Goal: Information Seeking & Learning: Learn about a topic

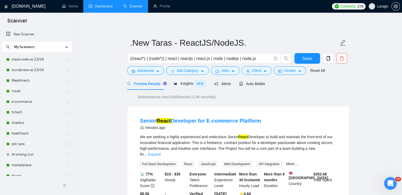
scroll to position [81, 0]
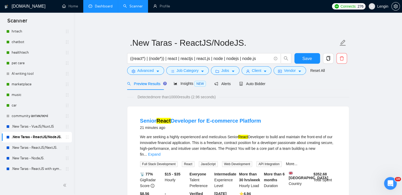
click at [106, 8] on link "Dashboard" at bounding box center [101, 6] width 24 height 4
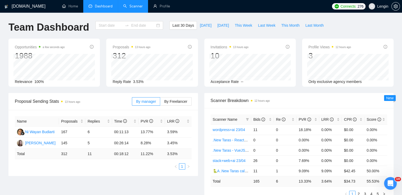
type input "[DATE]"
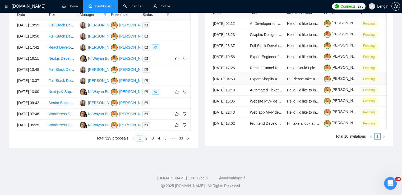
scroll to position [247, 0]
click at [166, 141] on link "5" at bounding box center [166, 138] width 6 height 6
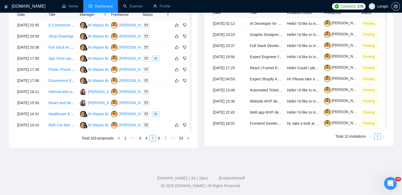
click at [165, 141] on link "7" at bounding box center [166, 138] width 6 height 6
click at [160, 141] on link "8" at bounding box center [159, 138] width 6 height 6
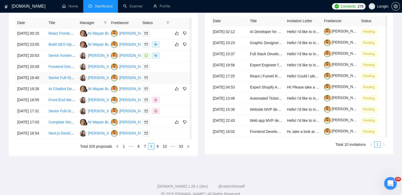
scroll to position [235, 0]
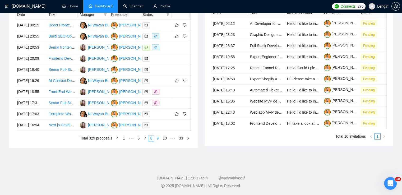
click at [157, 141] on link "9" at bounding box center [158, 138] width 6 height 6
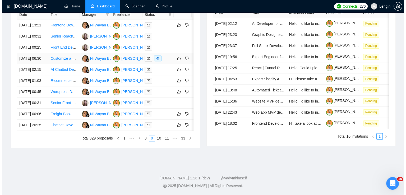
scroll to position [234, 0]
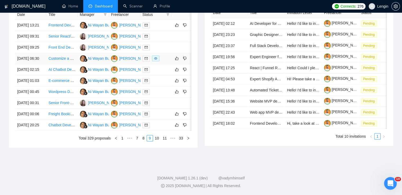
click at [69, 64] on td "Customize a Fiverr Style WordPress Theme" at bounding box center [61, 58] width 31 height 11
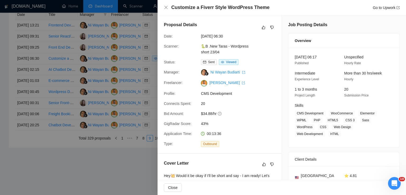
scroll to position [152, 0]
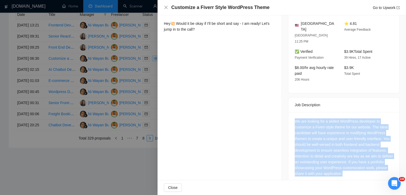
drag, startPoint x: 352, startPoint y: 162, endPoint x: 289, endPoint y: 109, distance: 82.1
click at [289, 112] on div "We are looking for a skilled WordPress developer to customize a Fiverr-style th…" at bounding box center [344, 148] width 111 height 73
copy div "We are looking for a skilled WordPress developer to customize a Fiverr-style th…"
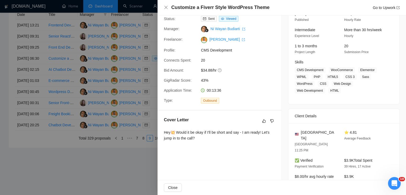
scroll to position [43, 0]
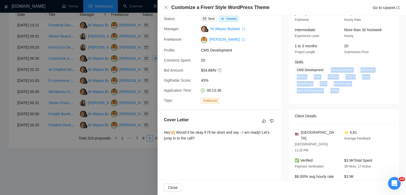
drag, startPoint x: 328, startPoint y: 68, endPoint x: 338, endPoint y: 90, distance: 24.3
click at [338, 90] on span "CMS Development WooCommerce Elementor WPML PHP HTML5 CSS 3 Sass WordPress CSS W…" at bounding box center [340, 80] width 90 height 26
copy span "WooCommerce Elementor WPML PHP HTML5 CSS 3 Sass WordPress CSS Web Design Web De…"
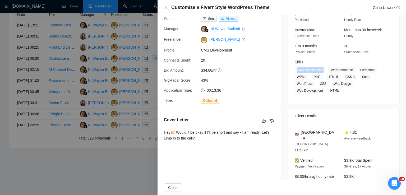
drag, startPoint x: 323, startPoint y: 70, endPoint x: 293, endPoint y: 71, distance: 30.2
click at [293, 71] on div "Skills CMS Development WooCommerce Elementor WPML PHP HTML5 CSS 3 Sass WordPres…" at bounding box center [340, 76] width 95 height 34
copy span "CMS Development"
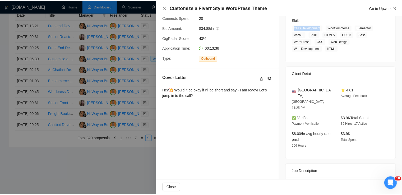
scroll to position [0, 0]
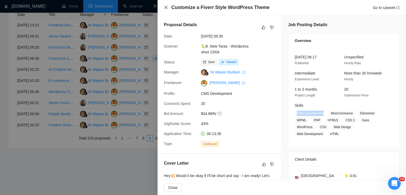
click at [166, 6] on icon "close" at bounding box center [166, 7] width 4 height 4
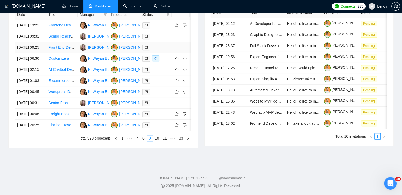
click at [67, 53] on td "Front End Developer with Vue.js Expertise Needed" at bounding box center [61, 47] width 31 height 11
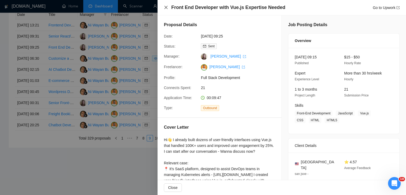
click at [166, 9] on icon "close" at bounding box center [166, 7] width 4 height 4
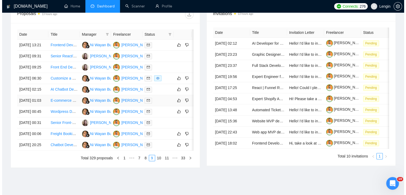
scroll to position [202, 0]
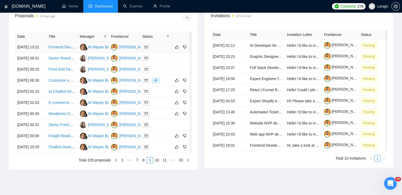
click at [65, 53] on td "Frontend Developer for AI Platform Integration" at bounding box center [61, 47] width 31 height 11
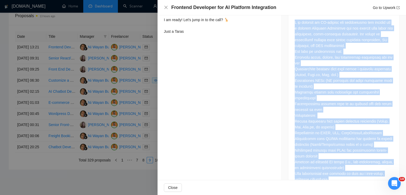
scroll to position [302, 0]
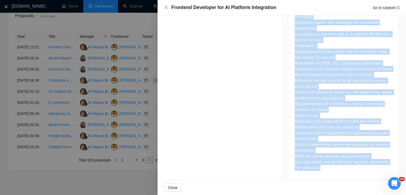
drag, startPoint x: 291, startPoint y: 69, endPoint x: 317, endPoint y: 164, distance: 98.5
click at [317, 164] on div at bounding box center [344, 61] width 111 height 236
copy div "I am building an AI-powered web application and looking for a skilled Frontend …"
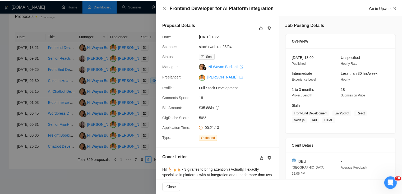
scroll to position [56, 0]
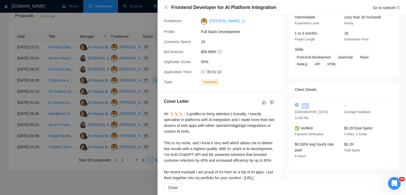
drag, startPoint x: 310, startPoint y: 107, endPoint x: 301, endPoint y: 107, distance: 9.3
click at [301, 107] on div "DEU" at bounding box center [315, 106] width 41 height 6
copy span "DEU"
drag, startPoint x: 331, startPoint y: 56, endPoint x: 291, endPoint y: 56, distance: 40.2
click at [293, 56] on div "Skills Front-End Development JavaScript React Node.js API HTML" at bounding box center [340, 57] width 95 height 21
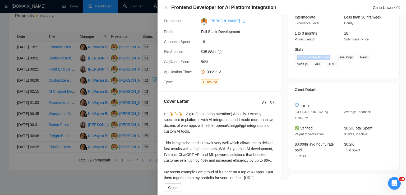
copy span "Front-End Development"
drag, startPoint x: 335, startPoint y: 57, endPoint x: 333, endPoint y: 67, distance: 10.6
click at [333, 67] on div "09 Sep, 2025 13:00 Published Unspecified Hourly Rate Intermediate Experience Le…" at bounding box center [344, 35] width 111 height 86
copy span "JavaScript React Node.js API HTML"
click at [165, 8] on icon "close" at bounding box center [166, 7] width 4 height 4
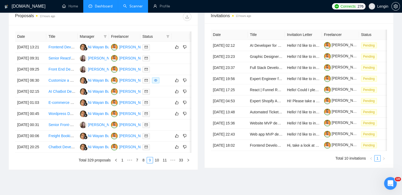
click at [126, 7] on link "Scanner" at bounding box center [133, 6] width 20 height 4
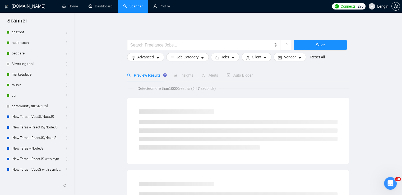
scroll to position [119, 0]
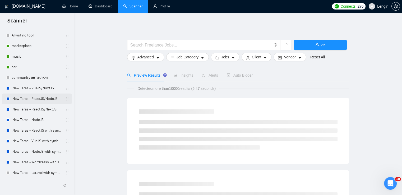
click at [40, 96] on link ".New Taras - ReactJS/NodeJS." at bounding box center [37, 99] width 50 height 11
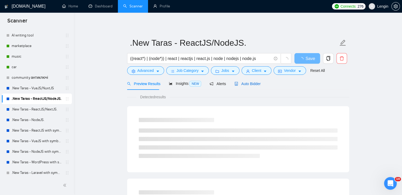
click at [249, 86] on span "Auto Bidder" at bounding box center [248, 84] width 26 height 4
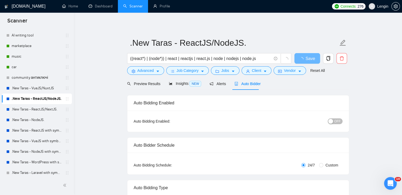
radio input "false"
radio input "true"
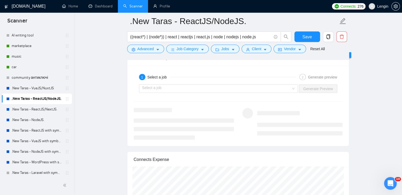
scroll to position [1123, 0]
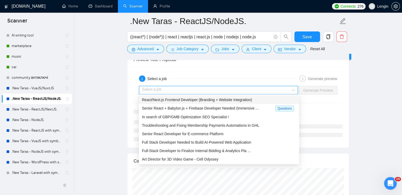
click at [291, 88] on input "search" at bounding box center [216, 91] width 149 height 8
click at [242, 98] on span "React/Next.js Frontend Developer (Branding + Website Integration)" at bounding box center [197, 100] width 110 height 4
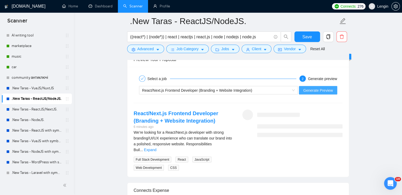
click at [317, 88] on span "Generate Preview" at bounding box center [318, 91] width 30 height 6
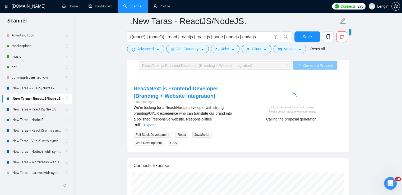
scroll to position [1148, 0]
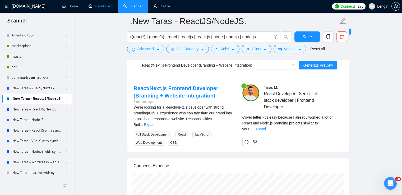
click at [101, 4] on link "Dashboard" at bounding box center [101, 6] width 24 height 4
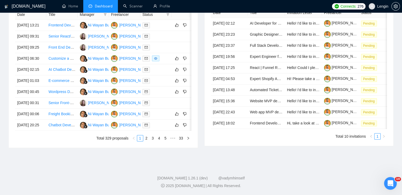
type input "[DATE]"
click at [167, 141] on link "5" at bounding box center [166, 138] width 6 height 6
click at [166, 141] on link "7" at bounding box center [166, 138] width 6 height 6
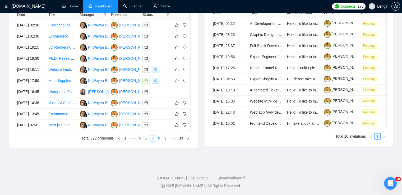
click at [161, 141] on link "8" at bounding box center [159, 138] width 6 height 6
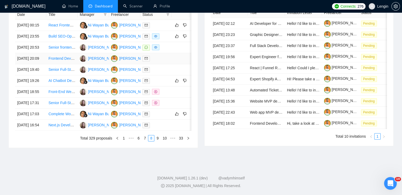
scroll to position [237, 0]
click at [160, 141] on link "9" at bounding box center [158, 138] width 6 height 6
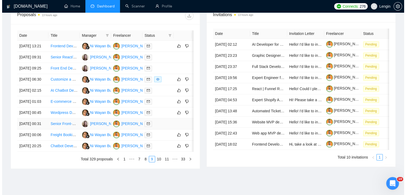
scroll to position [202, 0]
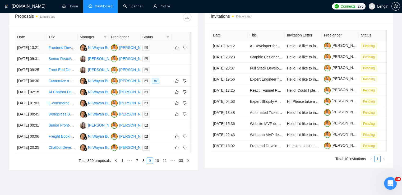
click at [69, 53] on td "Frontend Developer for AI Platform Integration" at bounding box center [61, 47] width 31 height 11
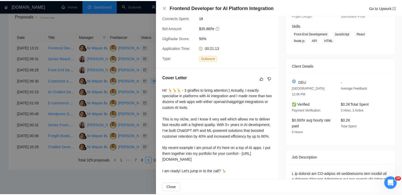
scroll to position [78, 0]
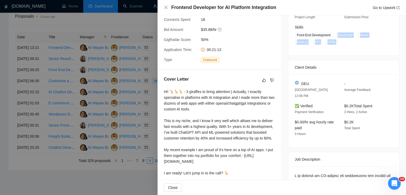
drag, startPoint x: 334, startPoint y: 36, endPoint x: 334, endPoint y: 45, distance: 8.7
click at [334, 45] on span "Front-End Development JavaScript React Node.js API HTML" at bounding box center [340, 38] width 90 height 13
copy span "JavaScript React Node.js API HTML"
click at [167, 6] on icon "close" at bounding box center [166, 7] width 3 height 3
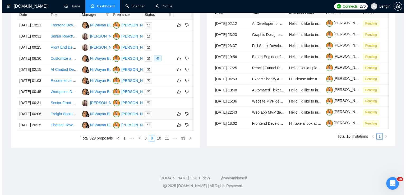
scroll to position [271, 0]
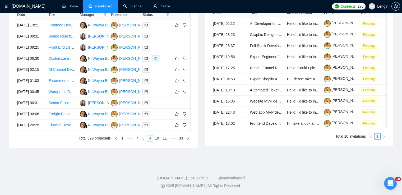
click at [144, 141] on link "8" at bounding box center [144, 138] width 6 height 6
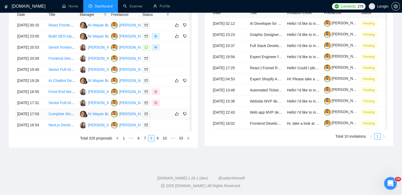
click at [61, 114] on td "Complete WordPress Rebuild & Audit with Plugin Analysis" at bounding box center [61, 114] width 31 height 11
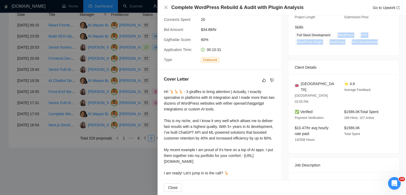
drag, startPoint x: 335, startPoint y: 37, endPoint x: 381, endPoint y: 44, distance: 47.3
click at [381, 44] on span "Full Stack Development WordPress PHP WordPress Plugin JavaScript Web Development" at bounding box center [340, 38] width 90 height 13
copy span "WordPress PHP WordPress Plugin JavaScript Web Development"
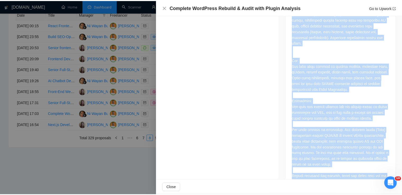
scroll to position [366, 0]
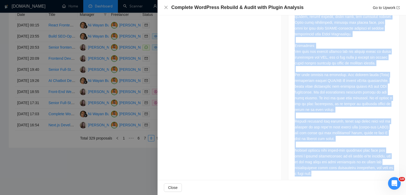
drag, startPoint x: 292, startPoint y: 32, endPoint x: 340, endPoint y: 170, distance: 146.3
click at [340, 170] on div at bounding box center [344, 35] width 111 height 300
copy div "We are seeking an experienced WordPress developer to perform a comprehensive re…"
click at [165, 7] on icon "close" at bounding box center [166, 7] width 4 height 4
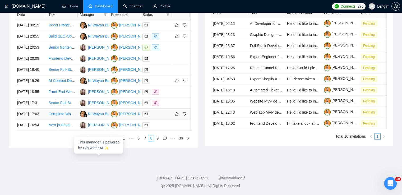
scroll to position [233, 0]
click at [68, 87] on td "AI Chatbot Developer for University Financial Aid Assistance" at bounding box center [61, 80] width 31 height 11
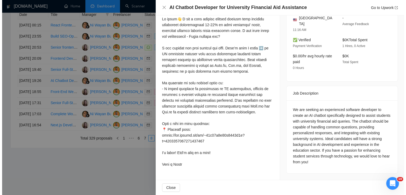
scroll to position [147, 0]
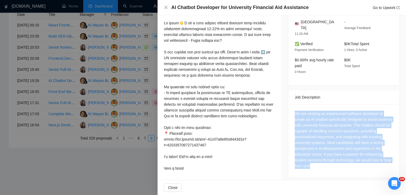
drag, startPoint x: 321, startPoint y: 160, endPoint x: 285, endPoint y: 104, distance: 66.5
click at [285, 104] on div "Job Posting Details Overview 09 Sep, 2025 19:10 Published Unspecified Hourly Ra…" at bounding box center [344, 26] width 124 height 316
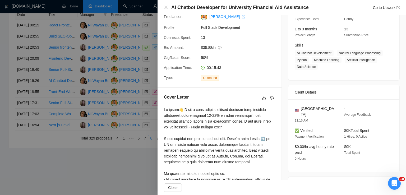
scroll to position [58, 0]
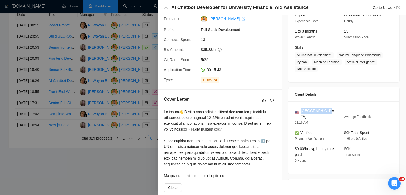
drag, startPoint x: 326, startPoint y: 110, endPoint x: 299, endPoint y: 110, distance: 26.7
click at [299, 110] on div "United States" at bounding box center [315, 114] width 41 height 12
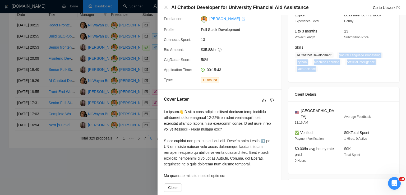
drag, startPoint x: 337, startPoint y: 54, endPoint x: 317, endPoint y: 71, distance: 25.9
click at [317, 71] on span "AI Chatbot Development Natural Language Processing Python Machine Learning Arti…" at bounding box center [340, 62] width 90 height 20
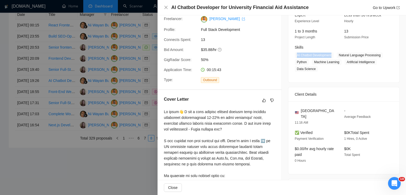
drag, startPoint x: 331, startPoint y: 56, endPoint x: 295, endPoint y: 58, distance: 36.3
click at [295, 58] on span "AI Chatbot Development" at bounding box center [314, 55] width 39 height 6
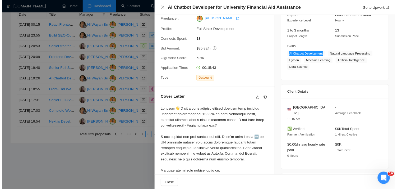
scroll to position [238, 0]
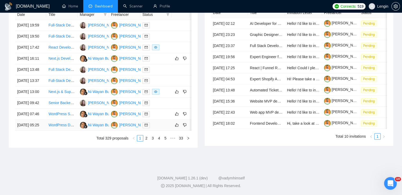
scroll to position [274, 0]
click at [167, 141] on link "5" at bounding box center [166, 138] width 6 height 6
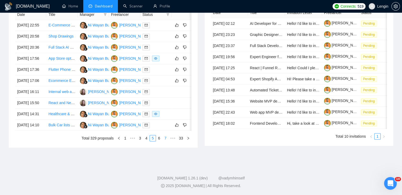
click at [167, 141] on link "7" at bounding box center [166, 138] width 6 height 6
click at [166, 140] on link "9" at bounding box center [166, 138] width 6 height 6
click at [143, 141] on link "8" at bounding box center [144, 138] width 6 height 6
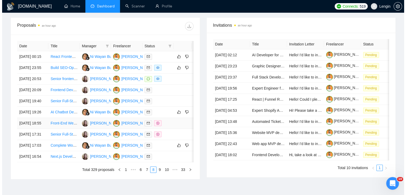
scroll to position [192, 0]
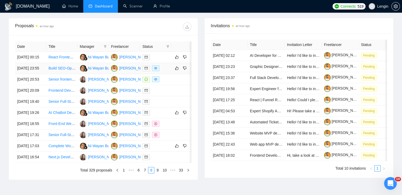
click at [72, 74] on td "Build SEO-Optimized Consulting Website in WordPress (Block Theme, AI-Agent Work…" at bounding box center [61, 68] width 31 height 11
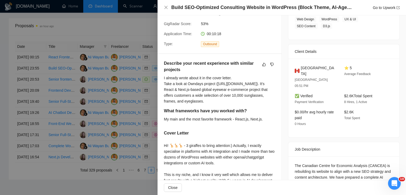
scroll to position [96, 0]
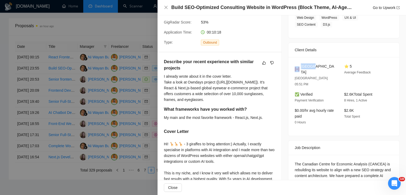
drag, startPoint x: 321, startPoint y: 66, endPoint x: 298, endPoint y: 67, distance: 22.5
click at [298, 67] on div "[GEOGRAPHIC_DATA]" at bounding box center [315, 69] width 41 height 12
copy div "[GEOGRAPHIC_DATA]"
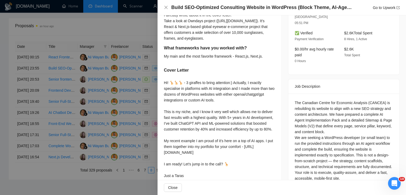
scroll to position [187, 0]
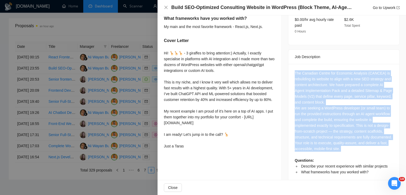
drag, startPoint x: 292, startPoint y: 61, endPoint x: 372, endPoint y: 143, distance: 114.7
click at [372, 143] on div "The Canadian Centre for Economic Analysis (CANCEA) is rebuilding its website to…" at bounding box center [344, 124] width 111 height 121
copy div "The Canadian Centre for Economic Analysis (CANCEA) is rebuilding its website to…"
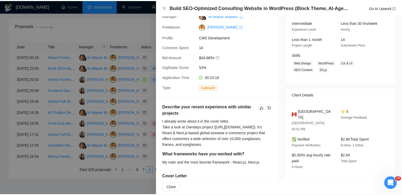
scroll to position [49, 0]
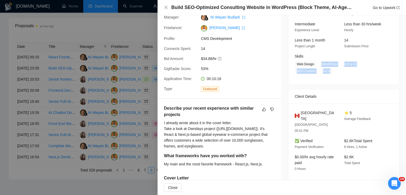
drag, startPoint x: 320, startPoint y: 63, endPoint x: 303, endPoint y: 74, distance: 19.5
click at [303, 74] on span "Web Design WordPress UX & UI SEO Content D3.js" at bounding box center [340, 67] width 90 height 13
copy span "WordPress UX & UI SEO Content D3.js"
drag, startPoint x: 313, startPoint y: 63, endPoint x: 295, endPoint y: 64, distance: 17.5
click at [295, 64] on span "Web Design" at bounding box center [305, 64] width 21 height 6
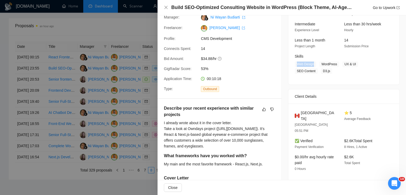
copy span "Web Design"
click at [166, 8] on icon "close" at bounding box center [166, 7] width 4 height 4
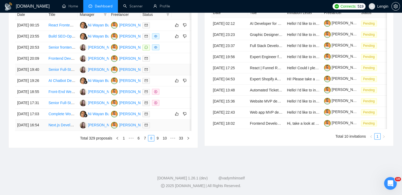
scroll to position [273, 0]
click at [160, 141] on link "9" at bounding box center [158, 138] width 6 height 6
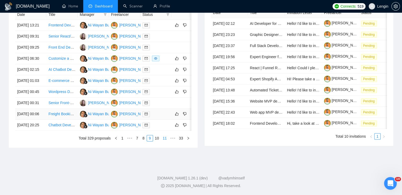
scroll to position [267, 0]
click at [156, 141] on link "10" at bounding box center [156, 138] width 7 height 6
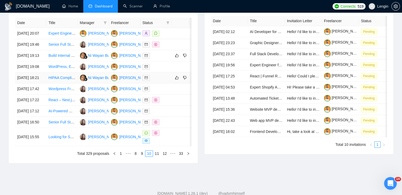
scroll to position [270, 0]
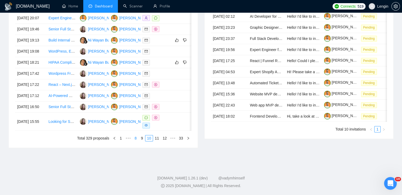
click at [135, 141] on link "8" at bounding box center [136, 138] width 6 height 6
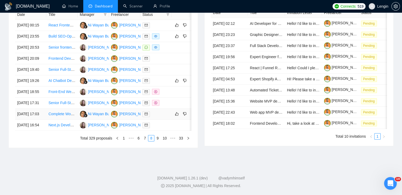
scroll to position [245, 0]
click at [145, 141] on link "7" at bounding box center [145, 138] width 6 height 6
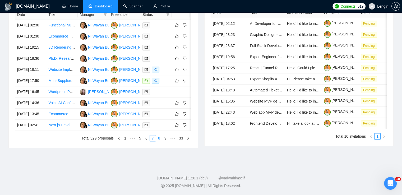
click at [160, 141] on link "8" at bounding box center [159, 138] width 6 height 6
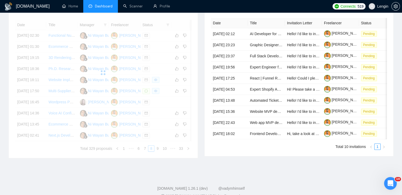
scroll to position [207, 0]
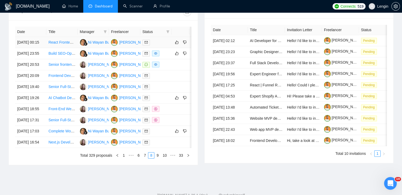
click at [63, 48] on td "React Frontend Professional" at bounding box center [61, 42] width 31 height 11
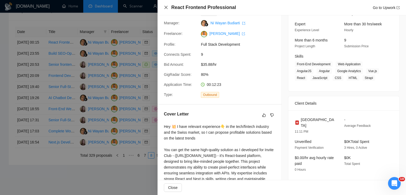
click at [167, 10] on icon "close" at bounding box center [166, 7] width 4 height 4
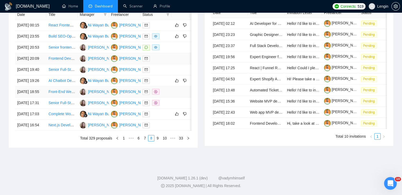
scroll to position [252, 0]
click at [147, 141] on link "7" at bounding box center [145, 138] width 6 height 6
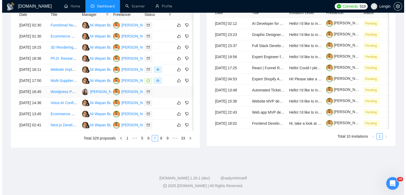
scroll to position [231, 0]
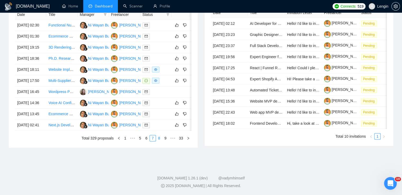
click at [158, 141] on link "8" at bounding box center [159, 138] width 6 height 6
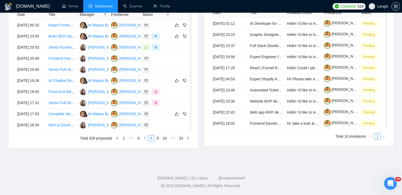
click at [146, 141] on link "7" at bounding box center [145, 138] width 6 height 6
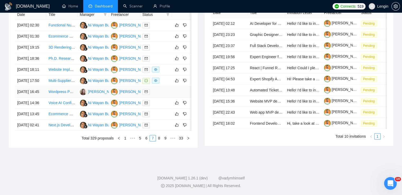
click at [67, 98] on td "Wordpress PHP developer" at bounding box center [61, 92] width 31 height 11
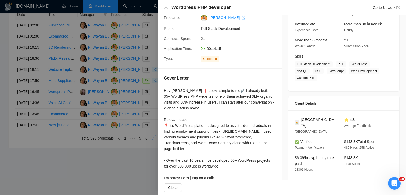
scroll to position [116, 0]
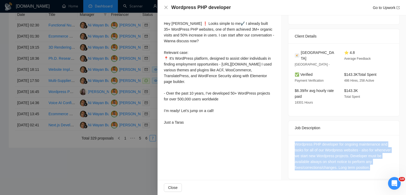
drag, startPoint x: 373, startPoint y: 163, endPoint x: 290, endPoint y: 137, distance: 87.3
click at [290, 137] on div "Wordpress PHP developer for ongoing maintenance and tasks for all of our Wordpr…" at bounding box center [344, 157] width 111 height 44
copy div "Wordpress PHP developer for ongoing maintenance and tasks for all of our Wordpr…"
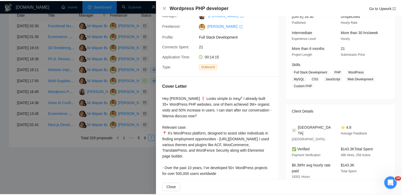
scroll to position [38, 0]
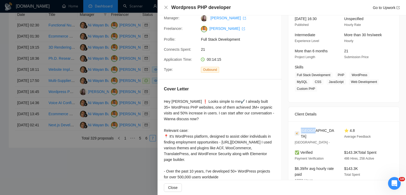
drag, startPoint x: 311, startPoint y: 131, endPoint x: 300, endPoint y: 131, distance: 11.4
click at [300, 131] on div "[GEOGRAPHIC_DATA]" at bounding box center [315, 134] width 41 height 12
copy span "[GEOGRAPHIC_DATA]"
drag, startPoint x: 335, startPoint y: 76, endPoint x: 314, endPoint y: 91, distance: 26.4
click at [314, 91] on span "Full Stack Development PHP WordPress MySQL CSS JavaScript Web Development Custo…" at bounding box center [340, 82] width 90 height 20
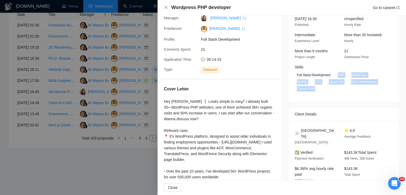
copy span "PHP WordPress MySQL CSS JavaScript Web Development Custom PHP"
click at [167, 7] on icon "close" at bounding box center [166, 7] width 4 height 4
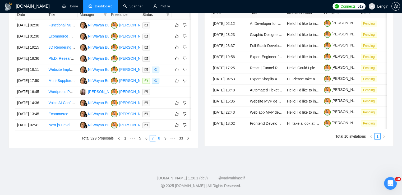
click at [158, 141] on link "8" at bounding box center [159, 138] width 6 height 6
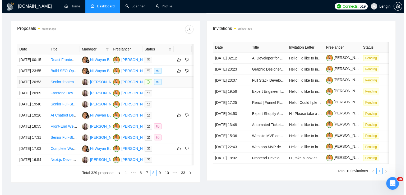
scroll to position [189, 0]
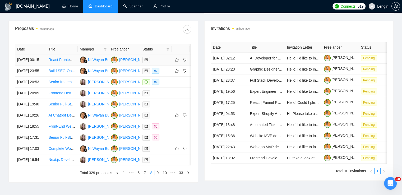
click at [71, 66] on td "React Frontend Professional" at bounding box center [61, 59] width 31 height 11
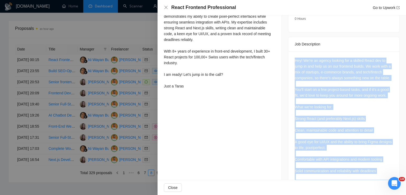
scroll to position [221, 0]
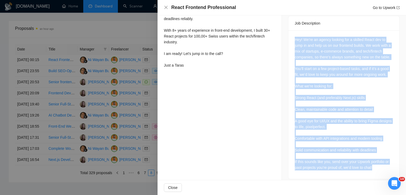
drag, startPoint x: 292, startPoint y: 57, endPoint x: 382, endPoint y: 167, distance: 142.0
click at [382, 167] on div "Hey! We’re an agency looking for a skilled React dev to jump in and help us on …" at bounding box center [344, 104] width 111 height 149
copy div "Hey! We’re an agency looking for a skilled React dev to jump in and help us on …"
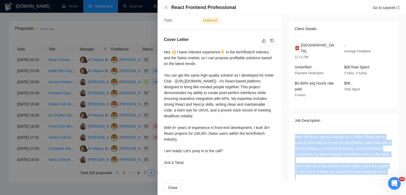
scroll to position [118, 0]
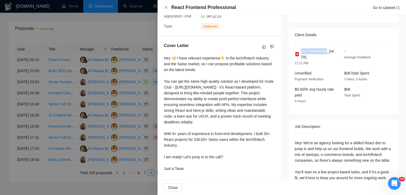
drag, startPoint x: 320, startPoint y: 52, endPoint x: 299, endPoint y: 51, distance: 20.9
click at [299, 51] on div "[GEOGRAPHIC_DATA]" at bounding box center [315, 54] width 41 height 12
copy span "[GEOGRAPHIC_DATA]"
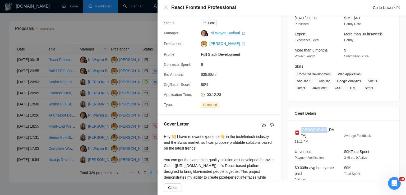
scroll to position [37, 0]
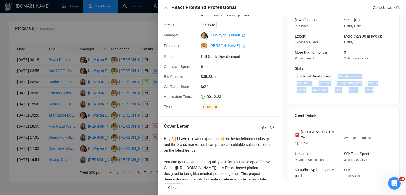
drag, startPoint x: 370, startPoint y: 91, endPoint x: 335, endPoint y: 78, distance: 36.6
click at [335, 78] on span "Front-End Development Web Application AngularJS Angular Google Analytics Vue.js…" at bounding box center [340, 84] width 90 height 20
copy span "Web Application AngularJS Angular Google Analytics Vue.js React JavaScript CSS …"
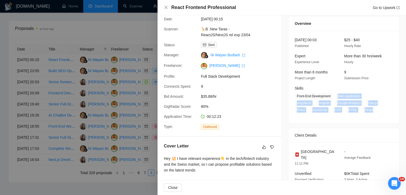
scroll to position [17, 0]
